Goal: Task Accomplishment & Management: Use online tool/utility

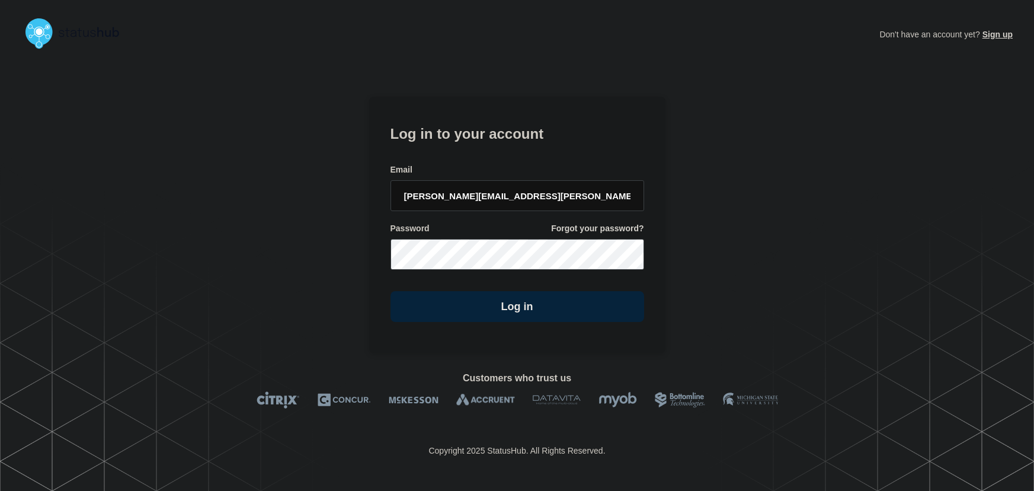
click at [511, 202] on input "[PERSON_NAME][EMAIL_ADDRESS][PERSON_NAME][DOMAIN_NAME]" at bounding box center [518, 195] width 254 height 31
click at [488, 143] on form "Log in to your account Email [PERSON_NAME][EMAIL_ADDRESS][PERSON_NAME][DOMAIN_N…" at bounding box center [518, 222] width 254 height 200
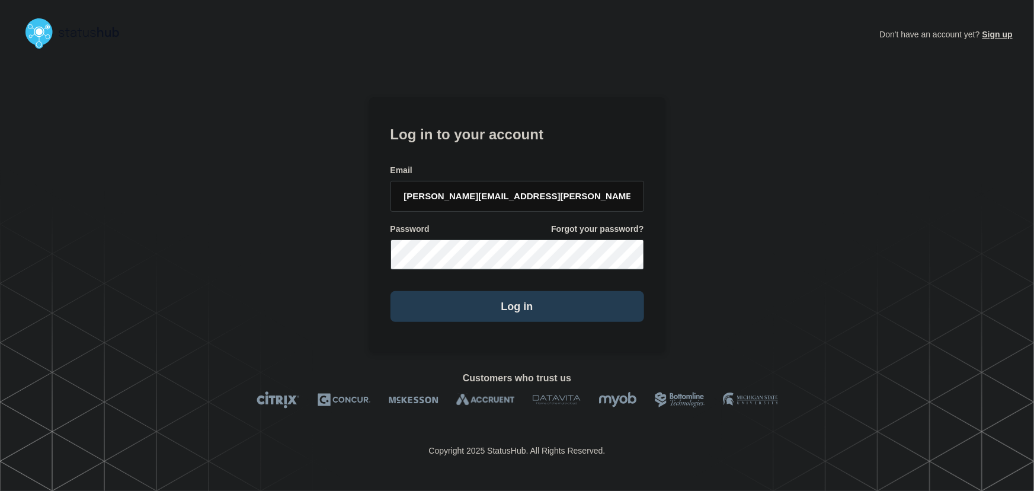
click at [541, 292] on button "Log in" at bounding box center [518, 306] width 254 height 31
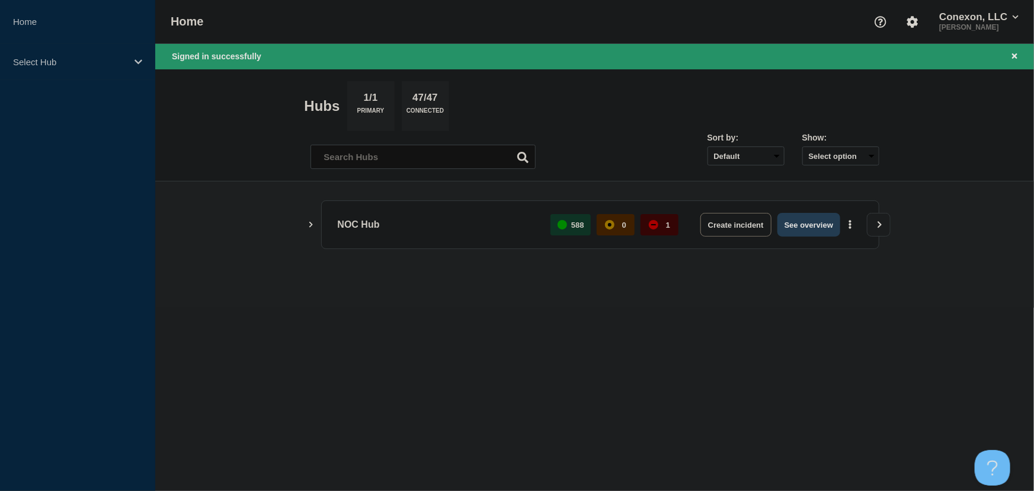
click at [803, 229] on button "See overview" at bounding box center [809, 225] width 63 height 24
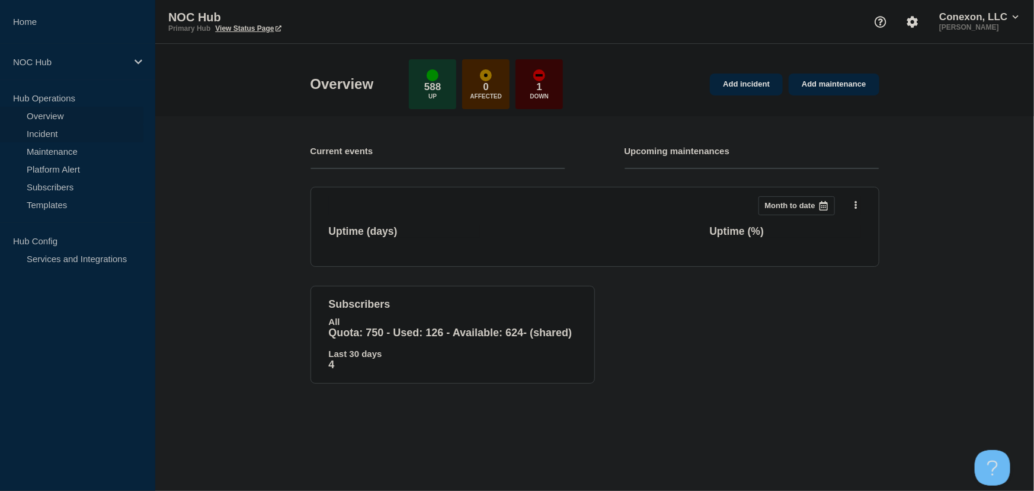
click at [35, 132] on link "Incident" at bounding box center [71, 133] width 143 height 18
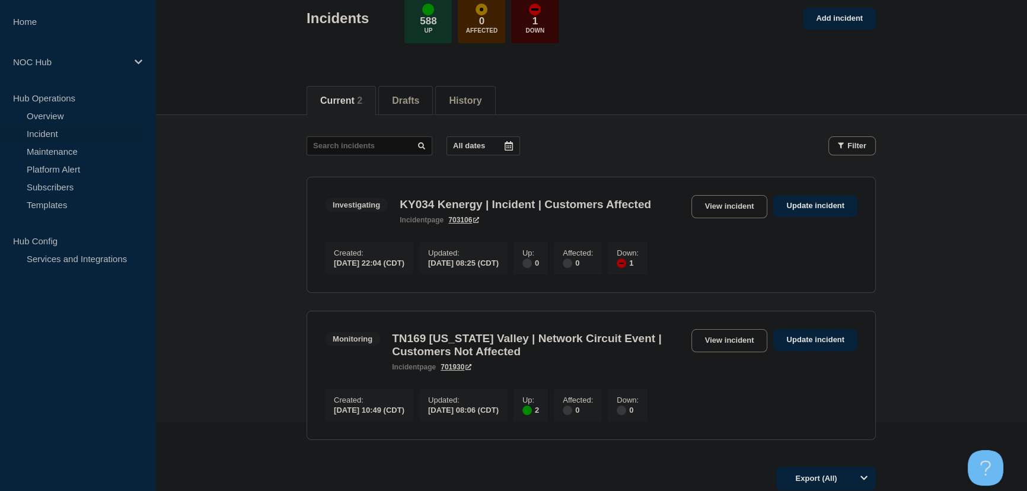
scroll to position [161, 0]
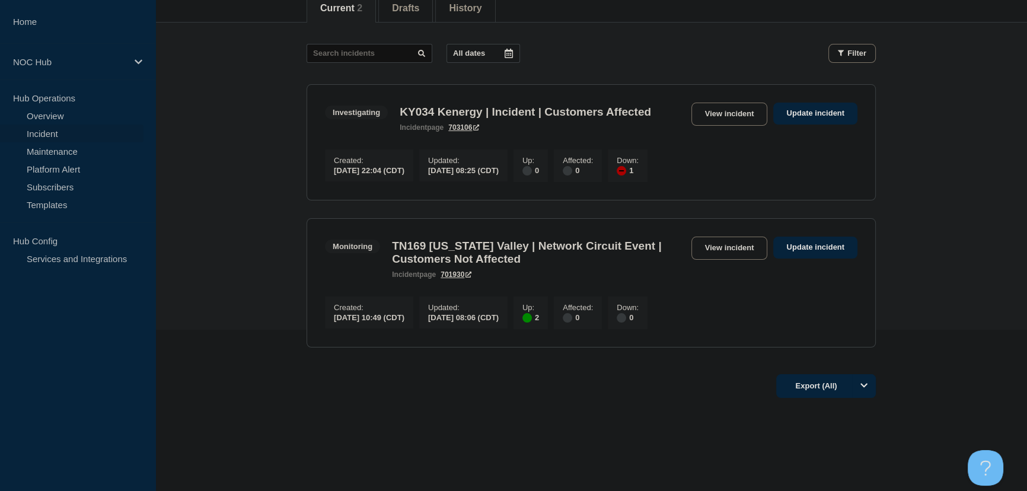
click at [715, 100] on section "Investigating KY034 Kenergy | Incident | Customers Affected incident page 70310…" at bounding box center [590, 142] width 569 height 116
click at [718, 116] on link "View incident" at bounding box center [729, 114] width 76 height 23
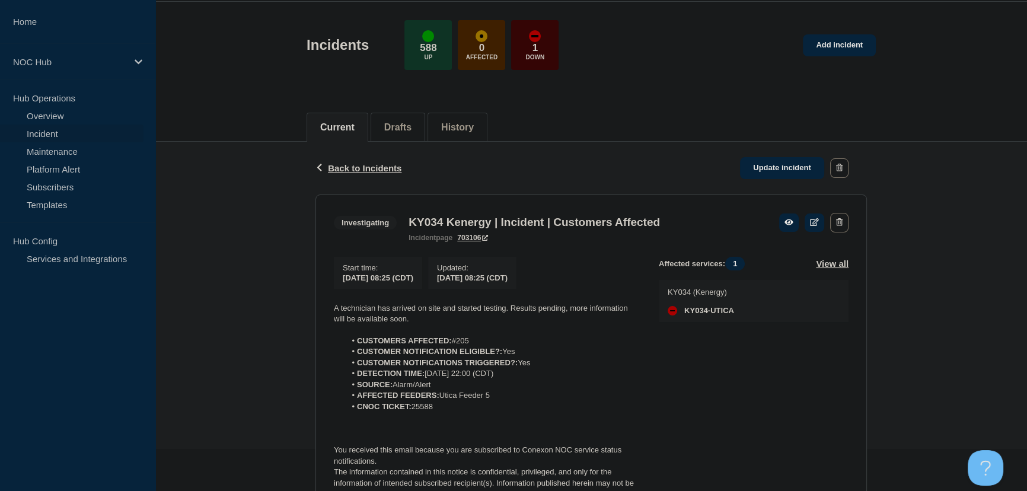
scroll to position [107, 0]
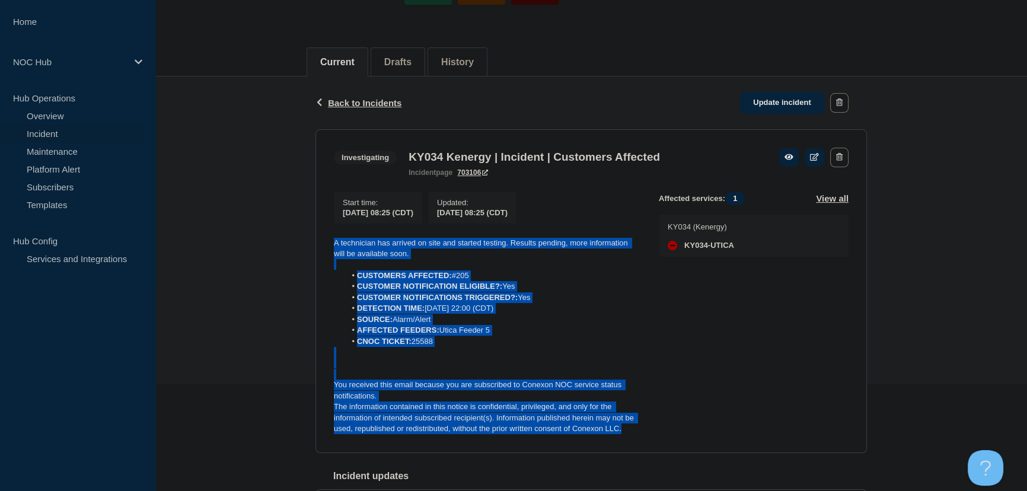
drag, startPoint x: 622, startPoint y: 436, endPoint x: 323, endPoint y: 237, distance: 359.6
click at [323, 237] on section "Investigating KY034 Kenergy | Incident | Customers Affected incident page 70310…" at bounding box center [590, 291] width 551 height 324
copy div "A technician has arrived on site and started testing. Results pending, more inf…"
click at [788, 98] on link "Update incident" at bounding box center [782, 103] width 84 height 22
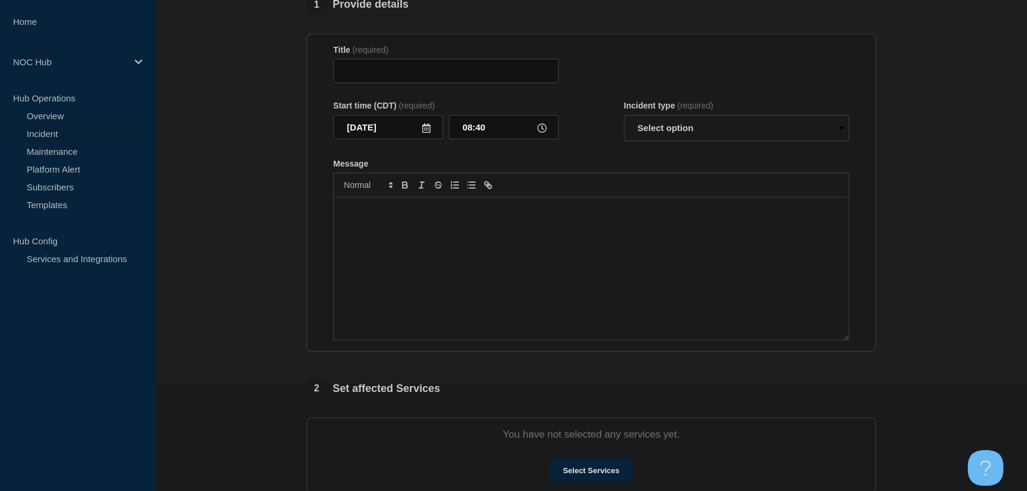
type input "KY034 Kenergy | Incident | Customers Affected"
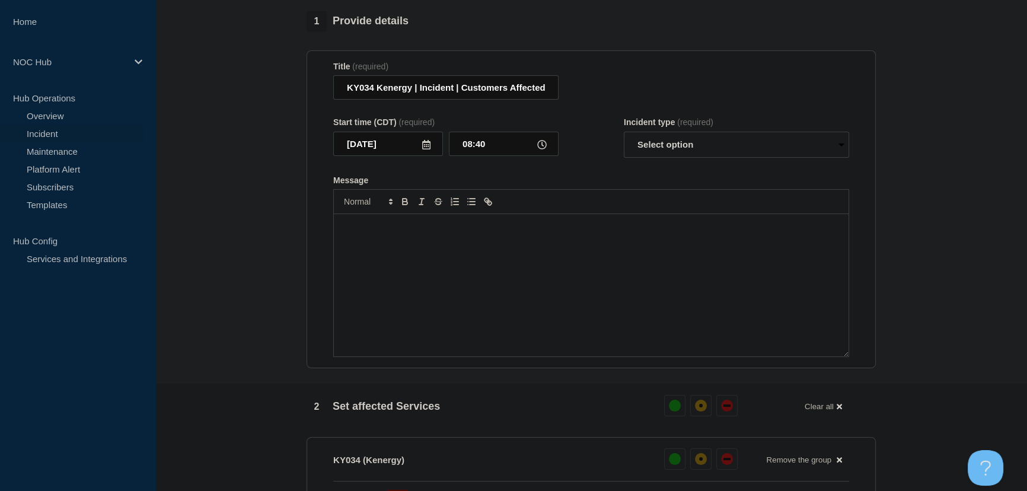
click at [448, 232] on p "Message" at bounding box center [591, 226] width 497 height 11
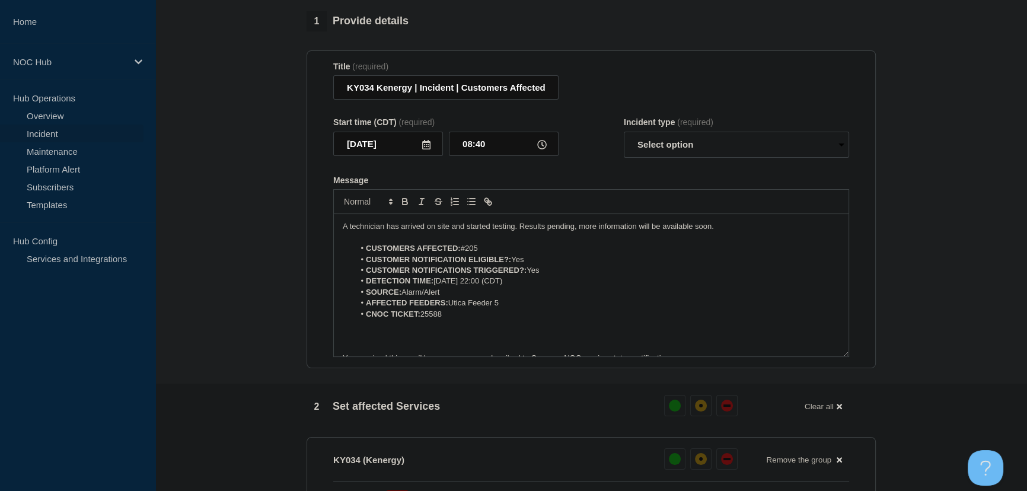
click at [394, 341] on p "Message" at bounding box center [591, 336] width 497 height 11
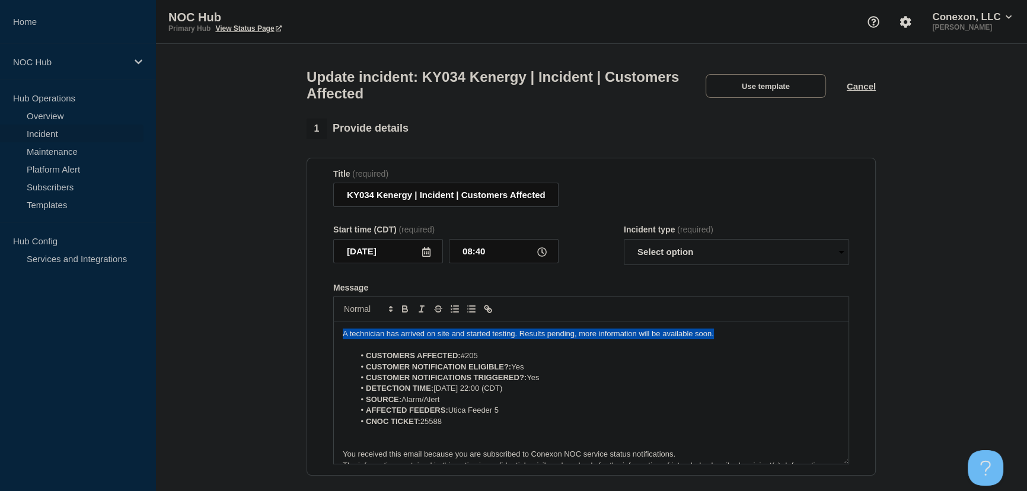
drag, startPoint x: 718, startPoint y: 339, endPoint x: 240, endPoint y: 338, distance: 478.4
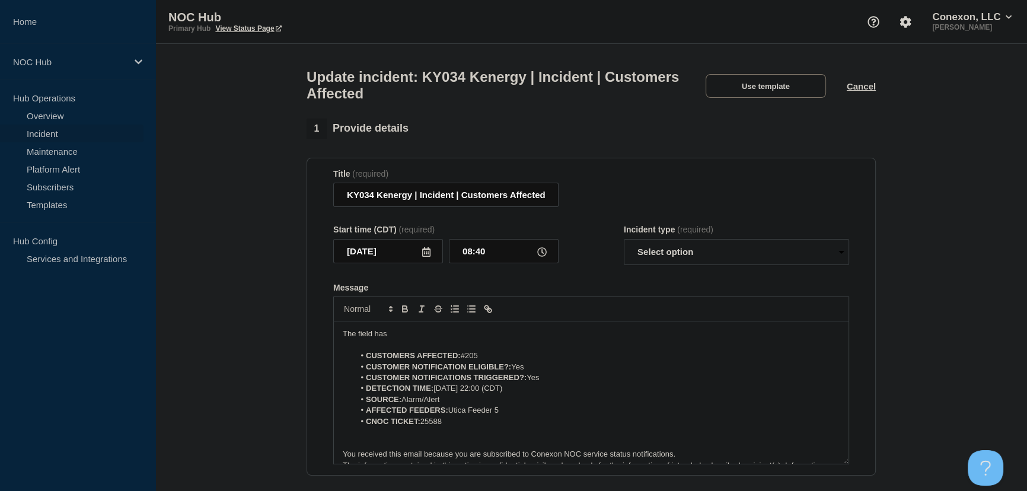
click at [407, 339] on p "The field has" at bounding box center [591, 333] width 497 height 11
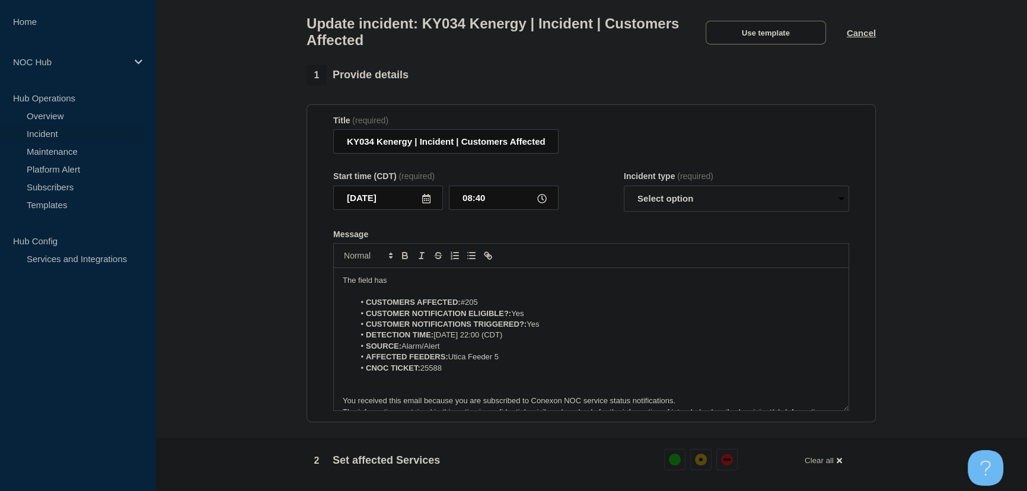
click at [362, 384] on p "Message" at bounding box center [591, 378] width 497 height 11
click at [420, 283] on p "The field has" at bounding box center [591, 280] width 497 height 11
click at [697, 200] on select "Select option Investigating Identified Monitoring Resolved" at bounding box center [736, 199] width 225 height 26
select select "identified"
click at [624, 191] on select "Select option Investigating Identified Monitoring Resolved" at bounding box center [736, 199] width 225 height 26
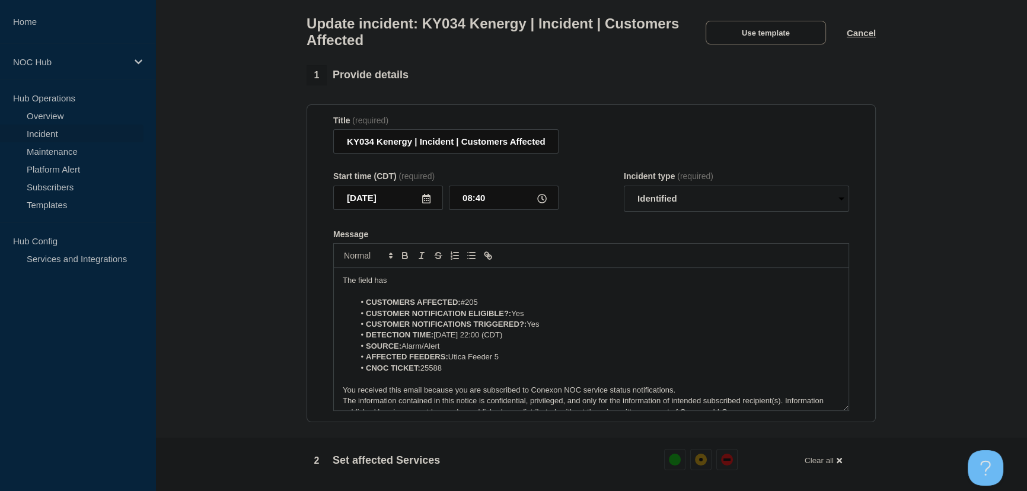
click at [412, 281] on p "The field has" at bounding box center [591, 280] width 497 height 11
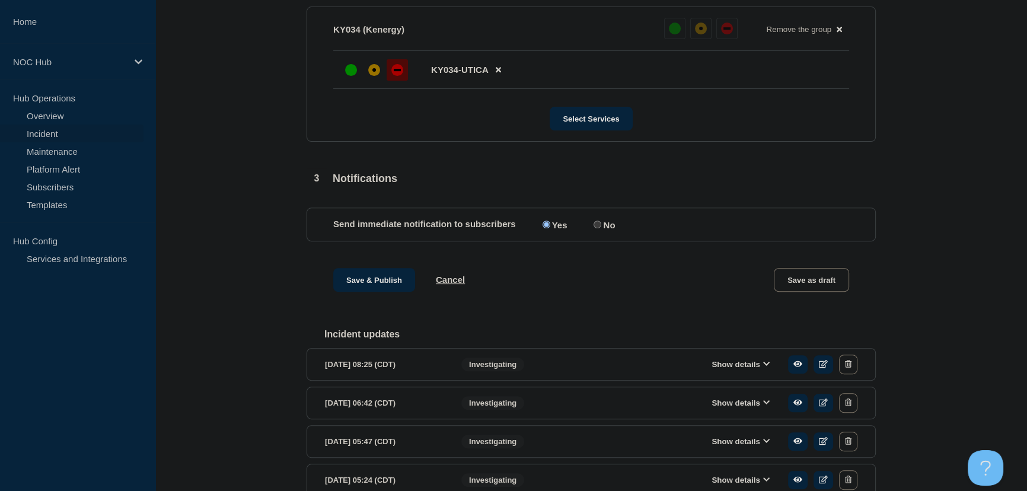
scroll to position [539, 0]
click at [380, 288] on button "Save & Publish" at bounding box center [374, 279] width 82 height 24
